Goal: Navigation & Orientation: Find specific page/section

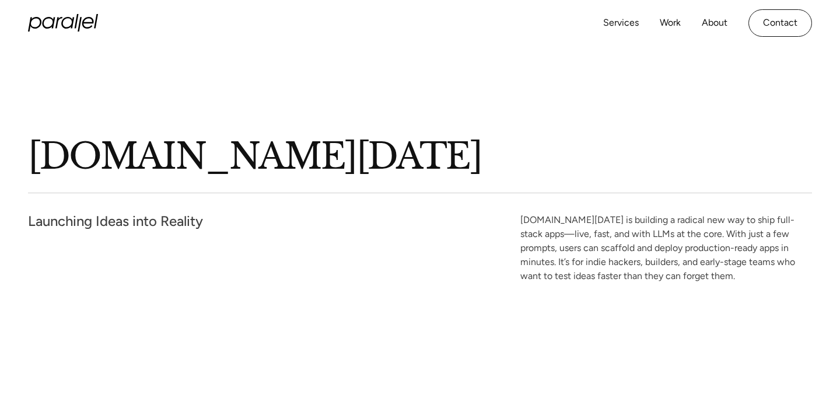
click at [169, 160] on p "Launch.Today" at bounding box center [420, 159] width 784 height 40
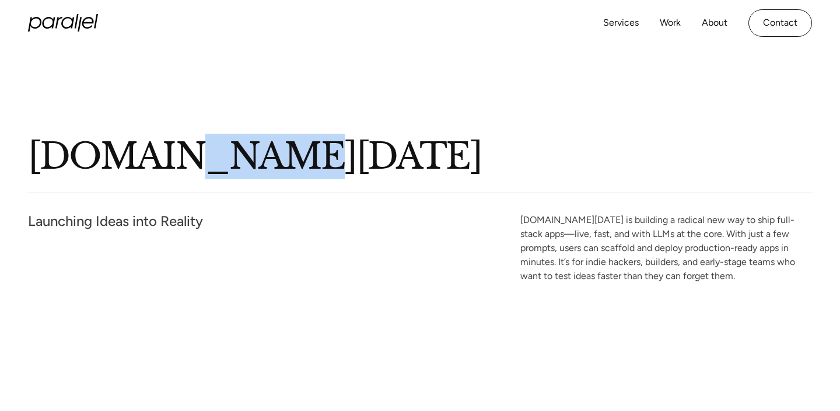
click at [171, 161] on p "Launch.Today" at bounding box center [420, 159] width 784 height 40
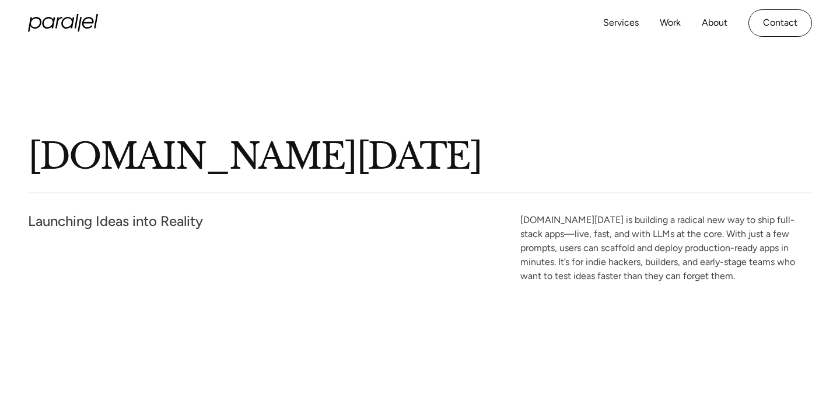
click at [209, 154] on p "Launch.Today" at bounding box center [420, 159] width 784 height 40
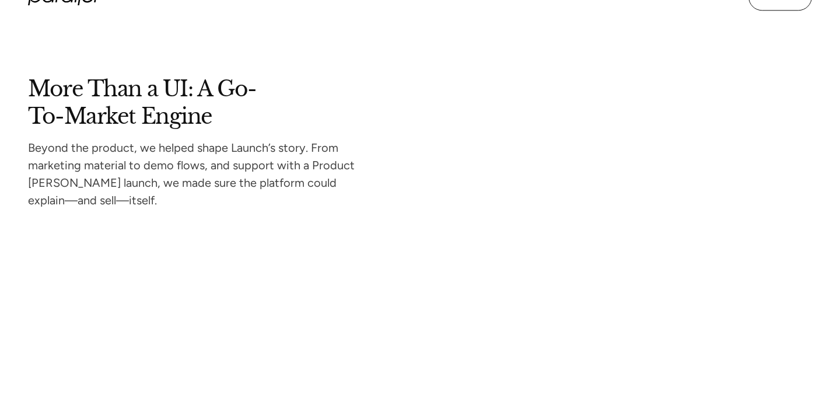
scroll to position [5508, 0]
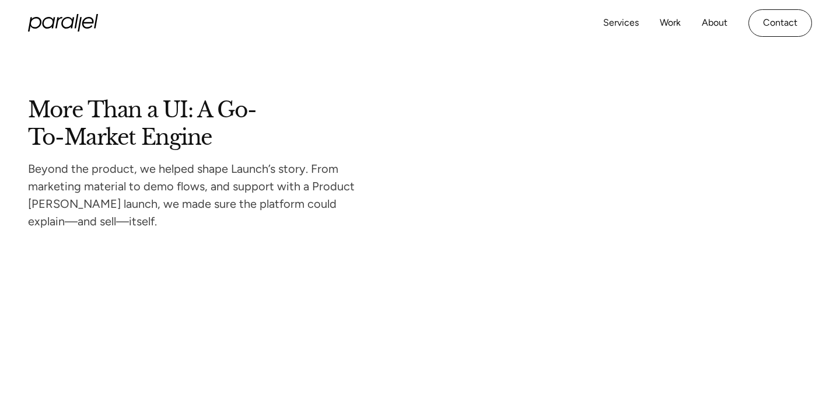
click at [200, 107] on h2 "More Than a UI: A Go-To-Market Engine" at bounding box center [200, 122] width 345 height 45
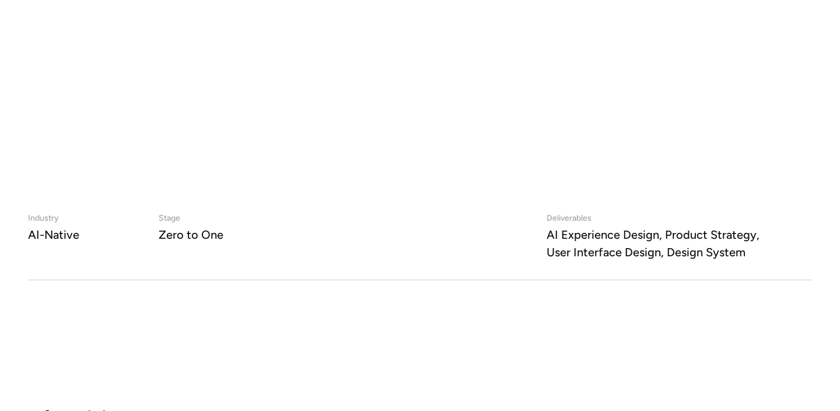
scroll to position [636, 0]
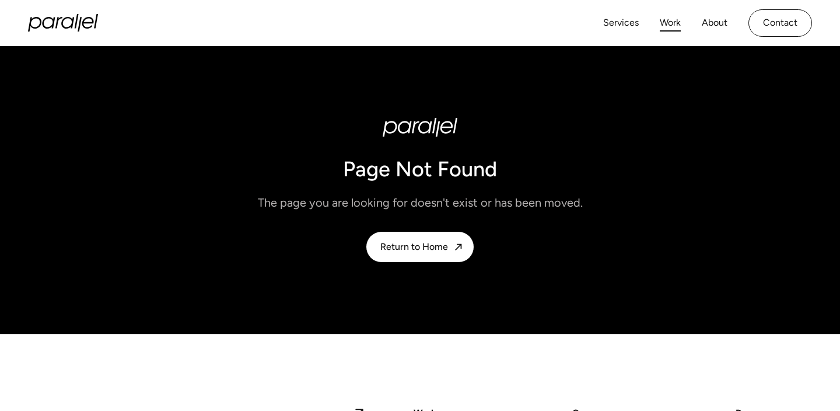
click at [671, 27] on link "Work" at bounding box center [670, 23] width 21 height 17
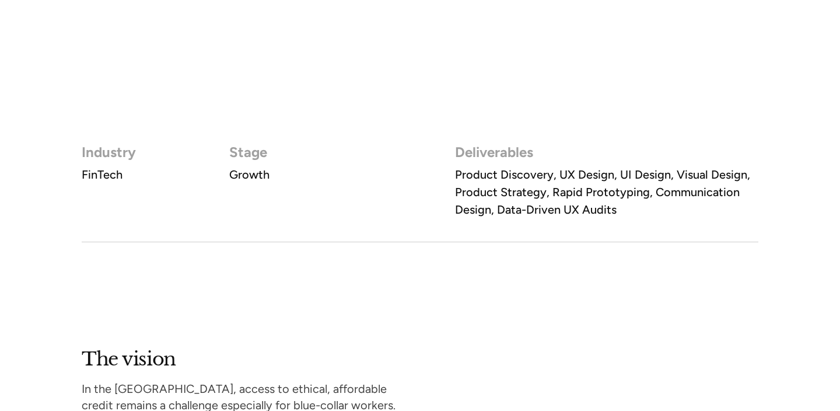
scroll to position [695, 0]
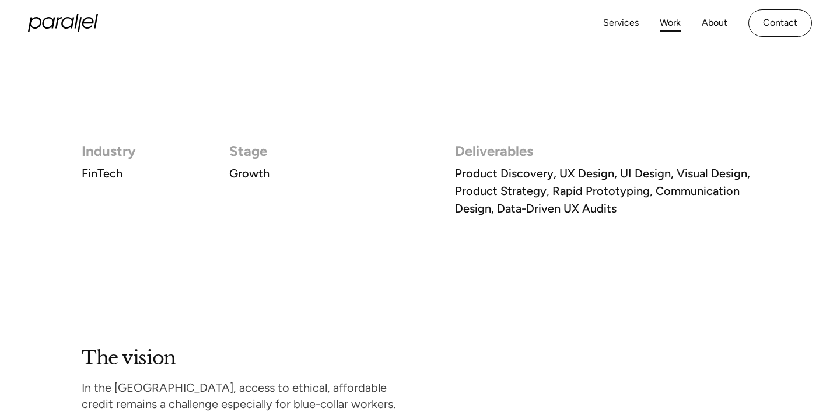
click at [665, 22] on link "Work" at bounding box center [670, 23] width 21 height 17
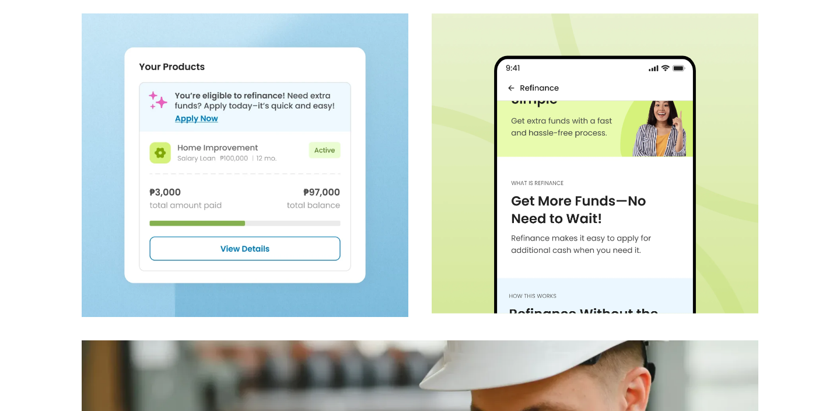
scroll to position [3019, 0]
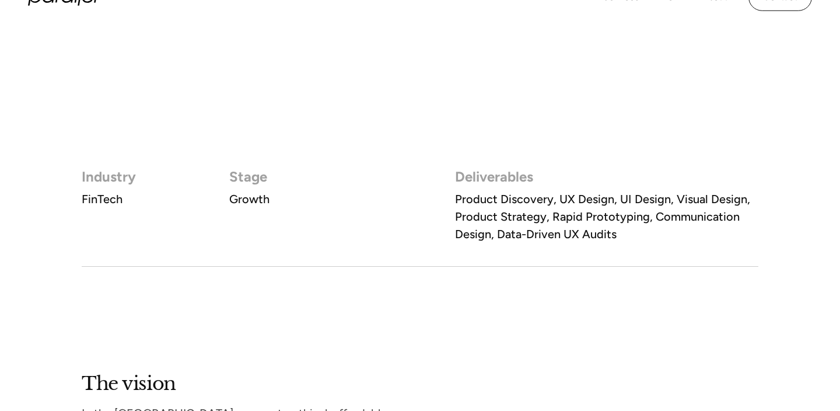
scroll to position [671, 0]
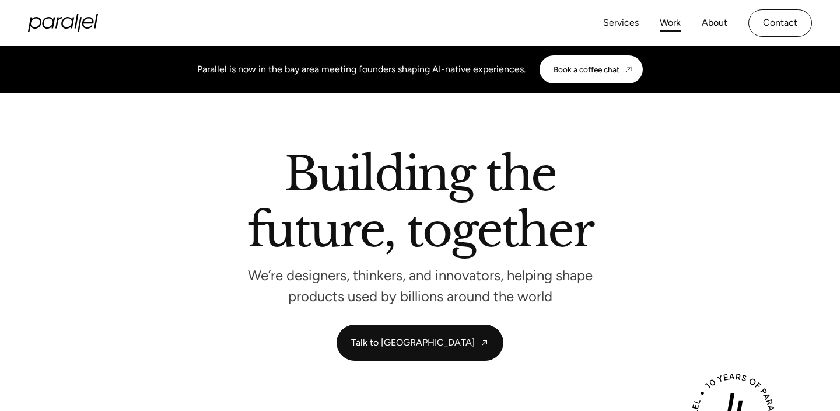
click at [669, 23] on link "Work" at bounding box center [670, 23] width 21 height 17
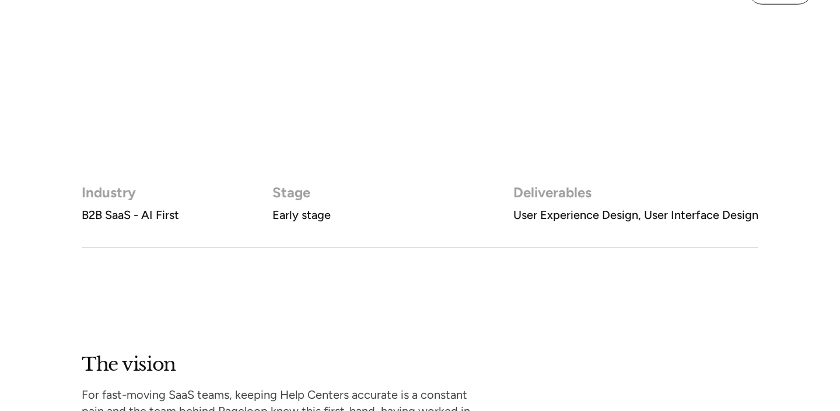
scroll to position [645, 0]
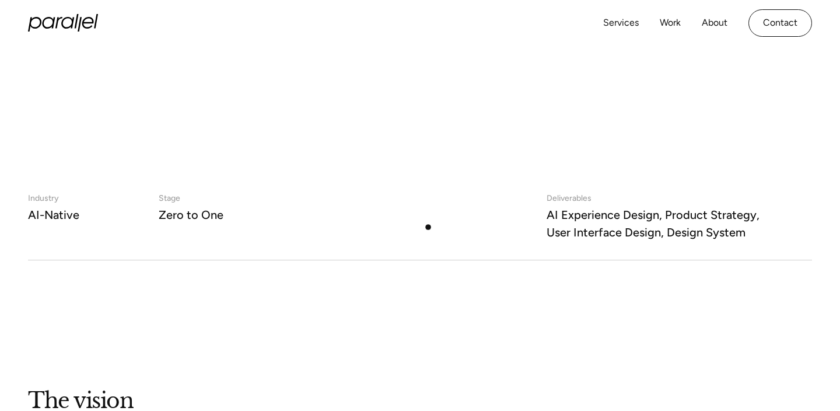
scroll to position [647, 0]
